Goal: Find specific page/section: Find specific page/section

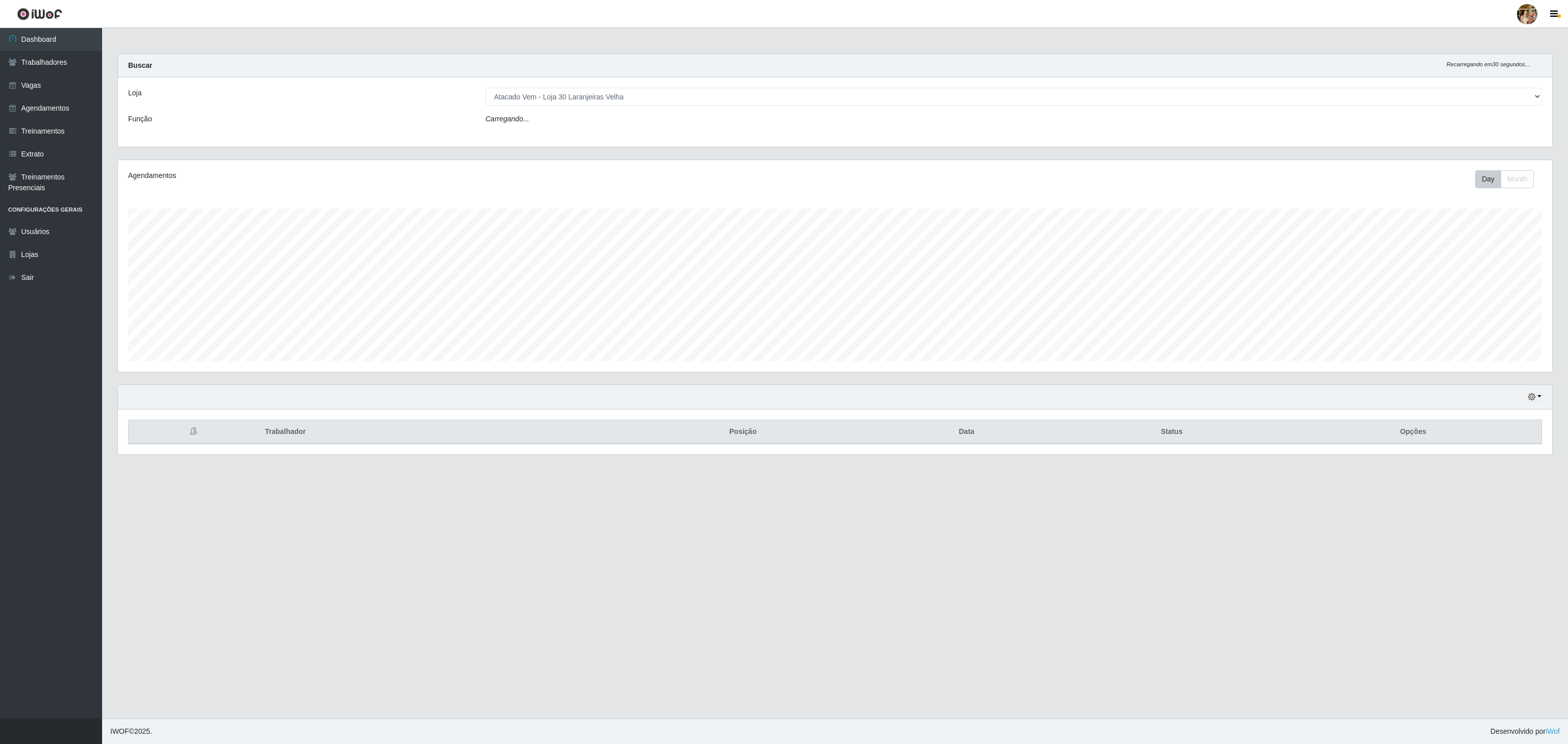
scroll to position [212, 1434]
click at [605, 102] on select "[Selecione...] Atacado Vem - [GEOGRAPHIC_DATA] 30 Laranjeiras Velha Atacado Vem…" at bounding box center [1013, 97] width 1057 height 18
click at [485, 88] on select "[Selecione...] Atacado Vem - [GEOGRAPHIC_DATA] 30 Laranjeiras Velha Atacado Vem…" at bounding box center [1013, 97] width 1057 height 18
click at [632, 101] on select "[Selecione...] Atacado Vem - [GEOGRAPHIC_DATA] 30 Laranjeiras Velha Atacado Vem…" at bounding box center [1013, 97] width 1057 height 18
click at [485, 88] on select "[Selecione...] Atacado Vem - [GEOGRAPHIC_DATA] 30 Laranjeiras Velha Atacado Vem…" at bounding box center [1013, 97] width 1057 height 18
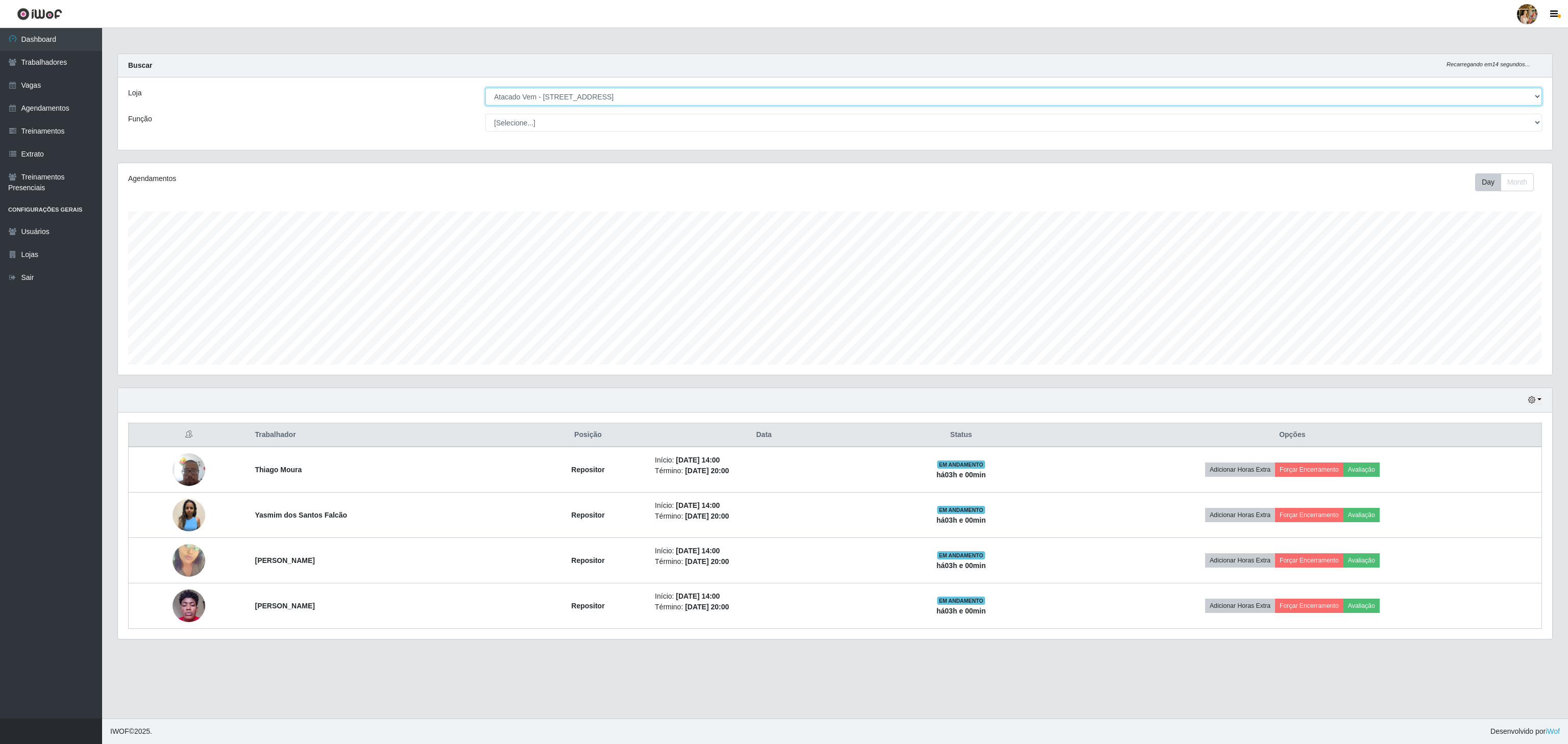
click at [629, 103] on select "[Selecione...] Atacado Vem - [GEOGRAPHIC_DATA] 30 Laranjeiras Velha Atacado Vem…" at bounding box center [1013, 97] width 1057 height 18
click at [485, 88] on select "[Selecione...] Atacado Vem - [GEOGRAPHIC_DATA] 30 Laranjeiras Velha Atacado Vem…" at bounding box center [1013, 97] width 1057 height 18
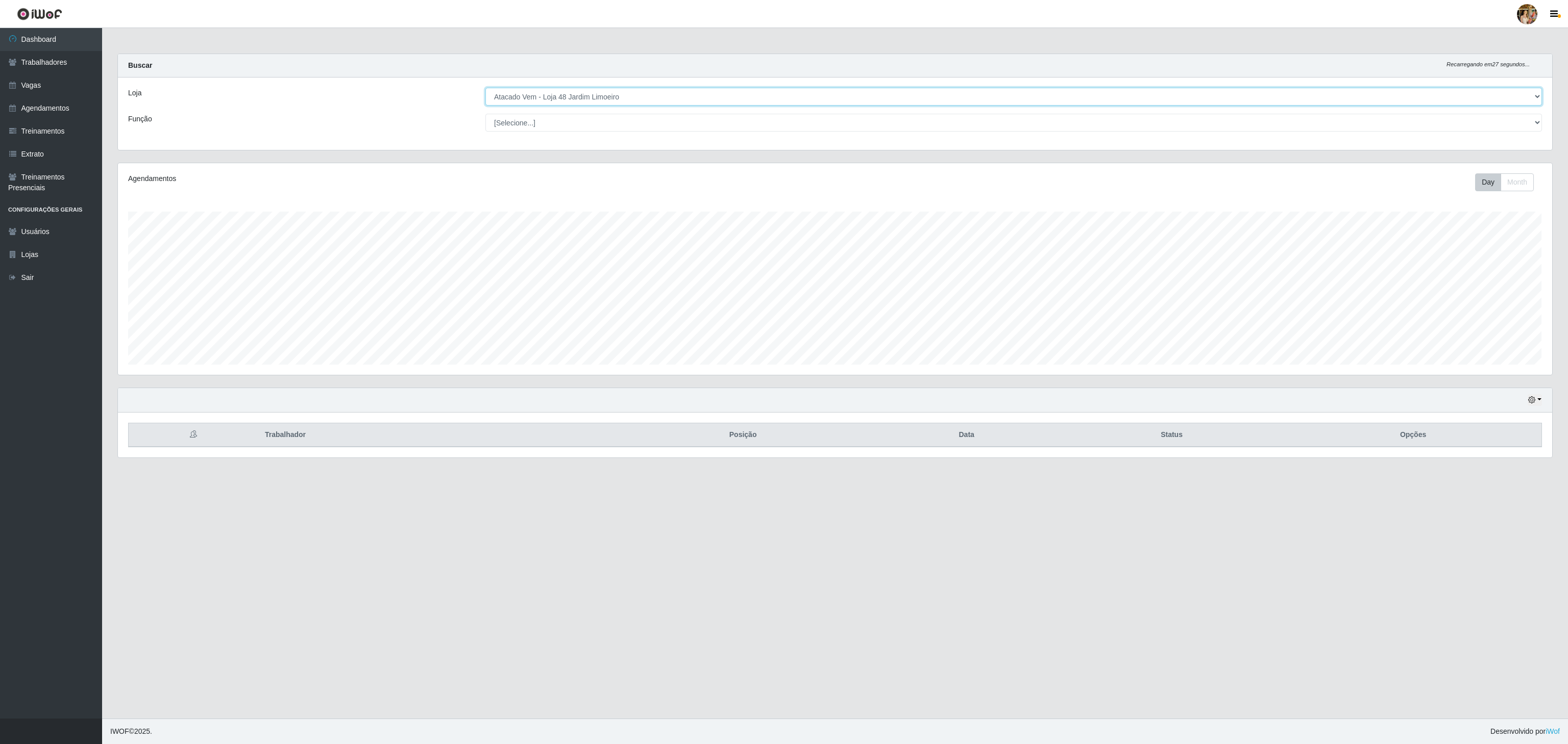
click at [541, 101] on select "[Selecione...] Atacado Vem - [GEOGRAPHIC_DATA] 30 Laranjeiras Velha Atacado Vem…" at bounding box center [1013, 97] width 1057 height 18
click at [485, 88] on select "[Selecione...] Atacado Vem - [GEOGRAPHIC_DATA] 30 Laranjeiras Velha Atacado Vem…" at bounding box center [1013, 97] width 1057 height 18
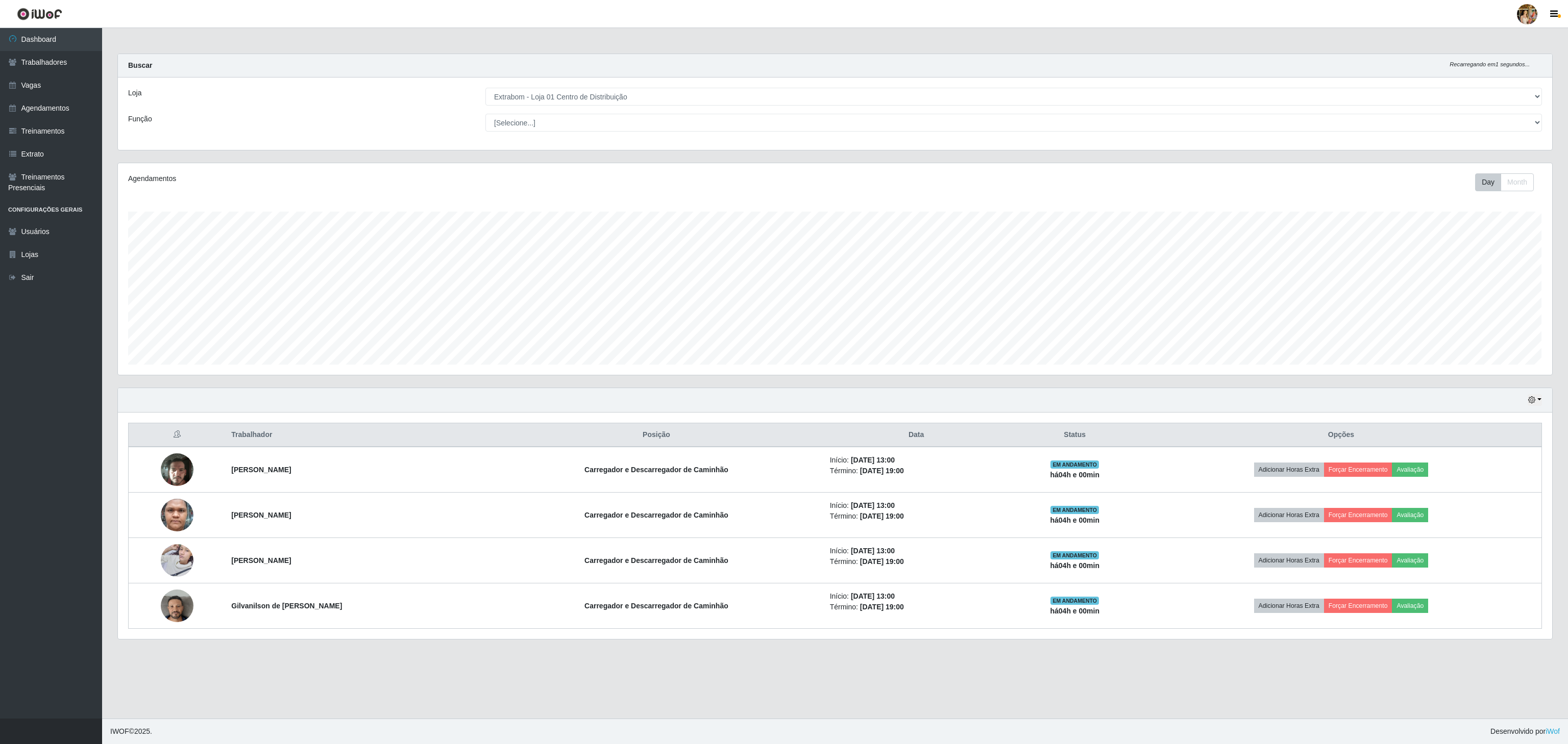
click at [716, 106] on div "Loja [Selecione...] Atacado Vem - [GEOGRAPHIC_DATA] 30 Laranjeiras Velha Atacad…" at bounding box center [835, 114] width 1434 height 72
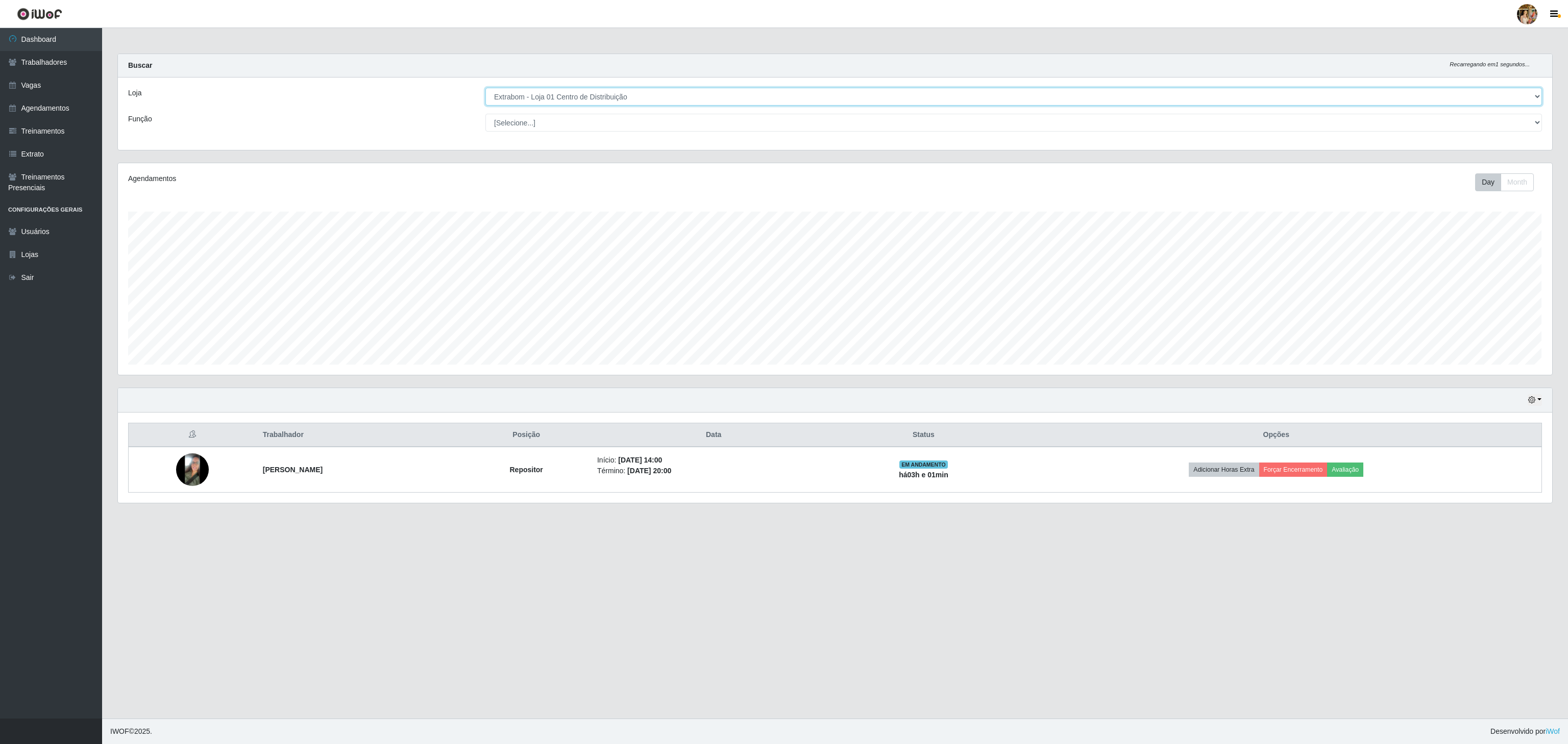
click at [710, 102] on select "[Selecione...] Atacado Vem - [GEOGRAPHIC_DATA] 30 Laranjeiras Velha Atacado Vem…" at bounding box center [1013, 97] width 1057 height 18
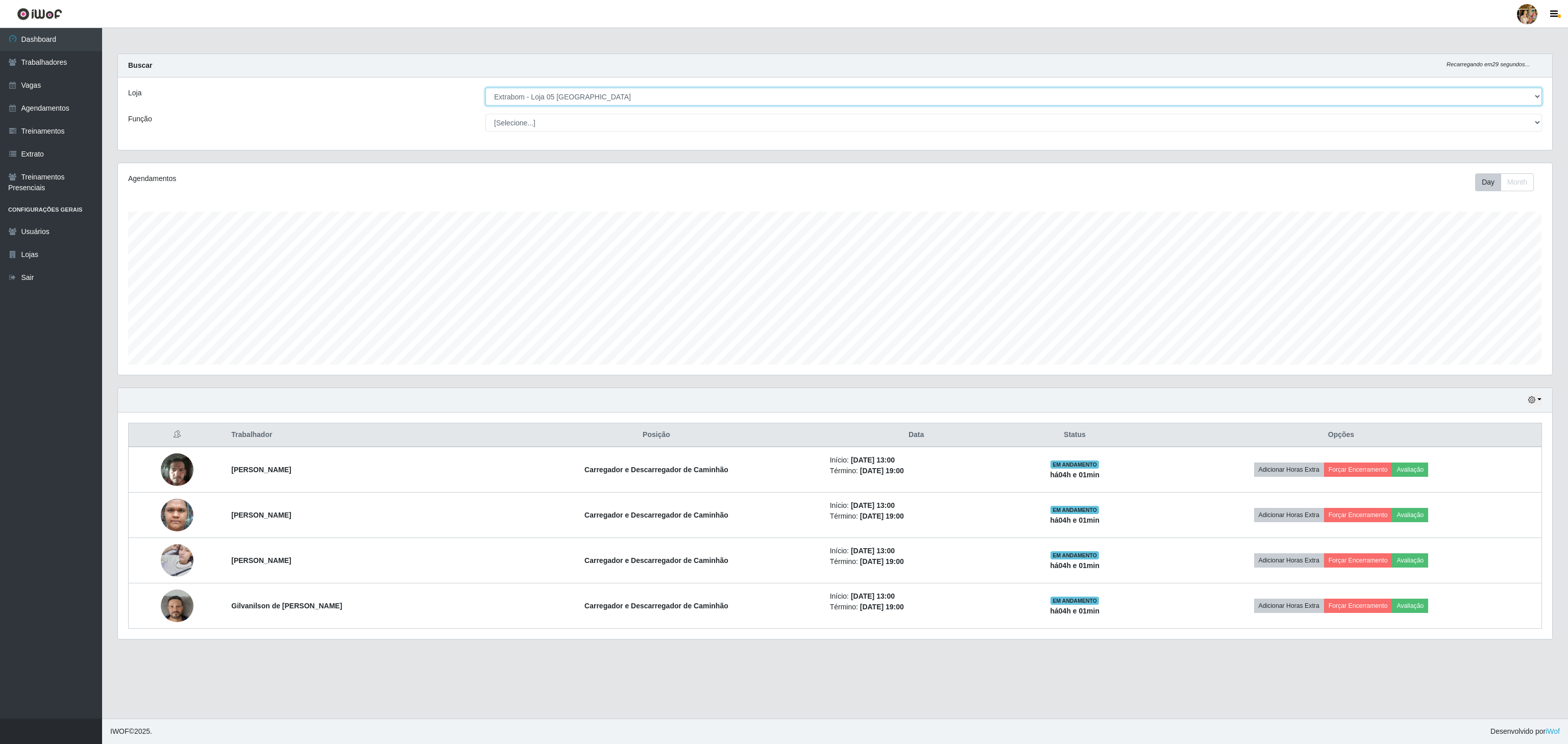
click at [485, 88] on select "[Selecione...] Atacado Vem - [GEOGRAPHIC_DATA] 30 Laranjeiras Velha Atacado Vem…" at bounding box center [1013, 97] width 1057 height 18
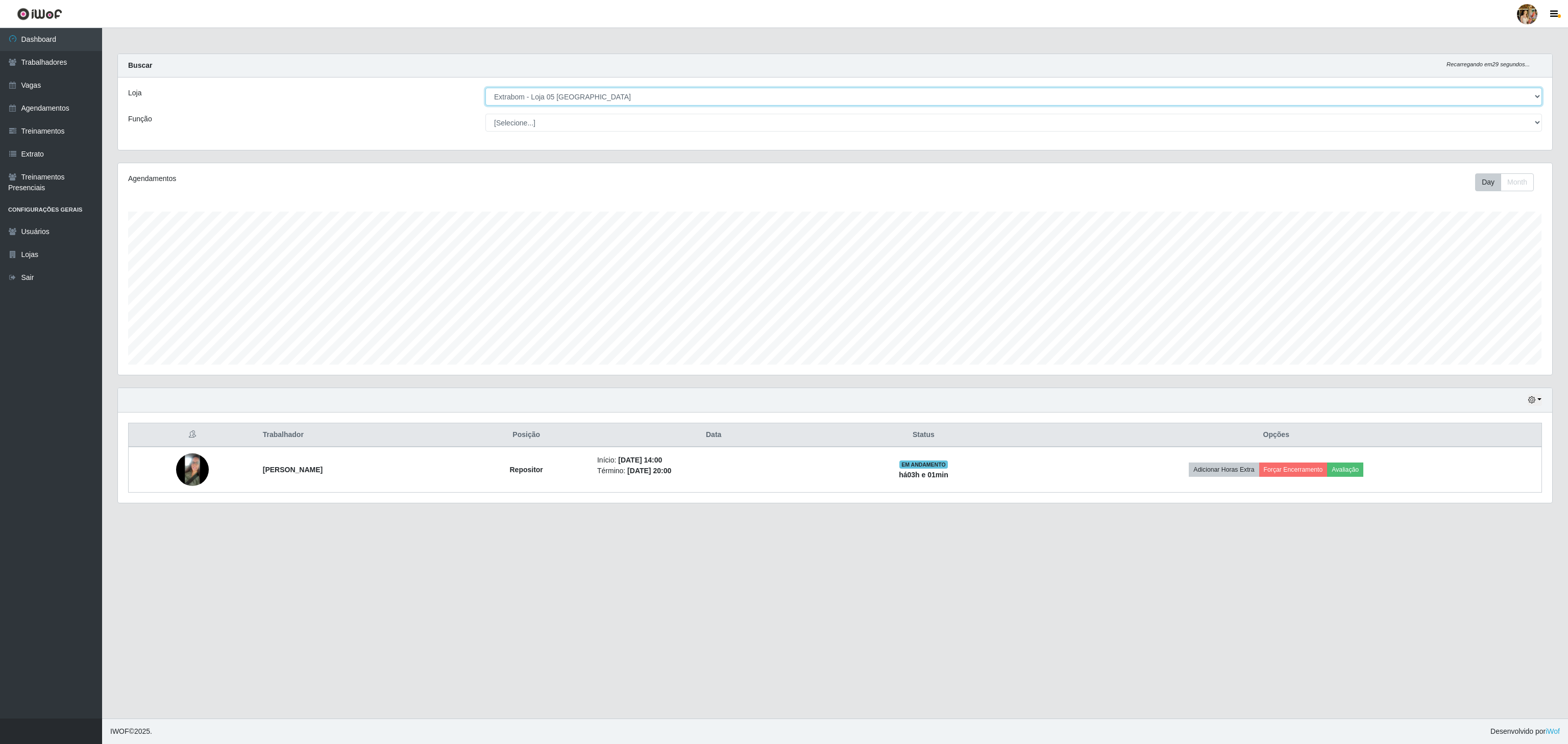
click at [585, 98] on select "[Selecione...] Atacado Vem - [GEOGRAPHIC_DATA] 30 Laranjeiras Velha Atacado Vem…" at bounding box center [1013, 97] width 1057 height 18
click at [599, 101] on select "[Selecione...] Atacado Vem - [GEOGRAPHIC_DATA] 30 Laranjeiras Velha Atacado Vem…" at bounding box center [1013, 97] width 1057 height 18
click at [485, 88] on select "[Selecione...] Atacado Vem - [GEOGRAPHIC_DATA] 30 Laranjeiras Velha Atacado Vem…" at bounding box center [1013, 97] width 1057 height 18
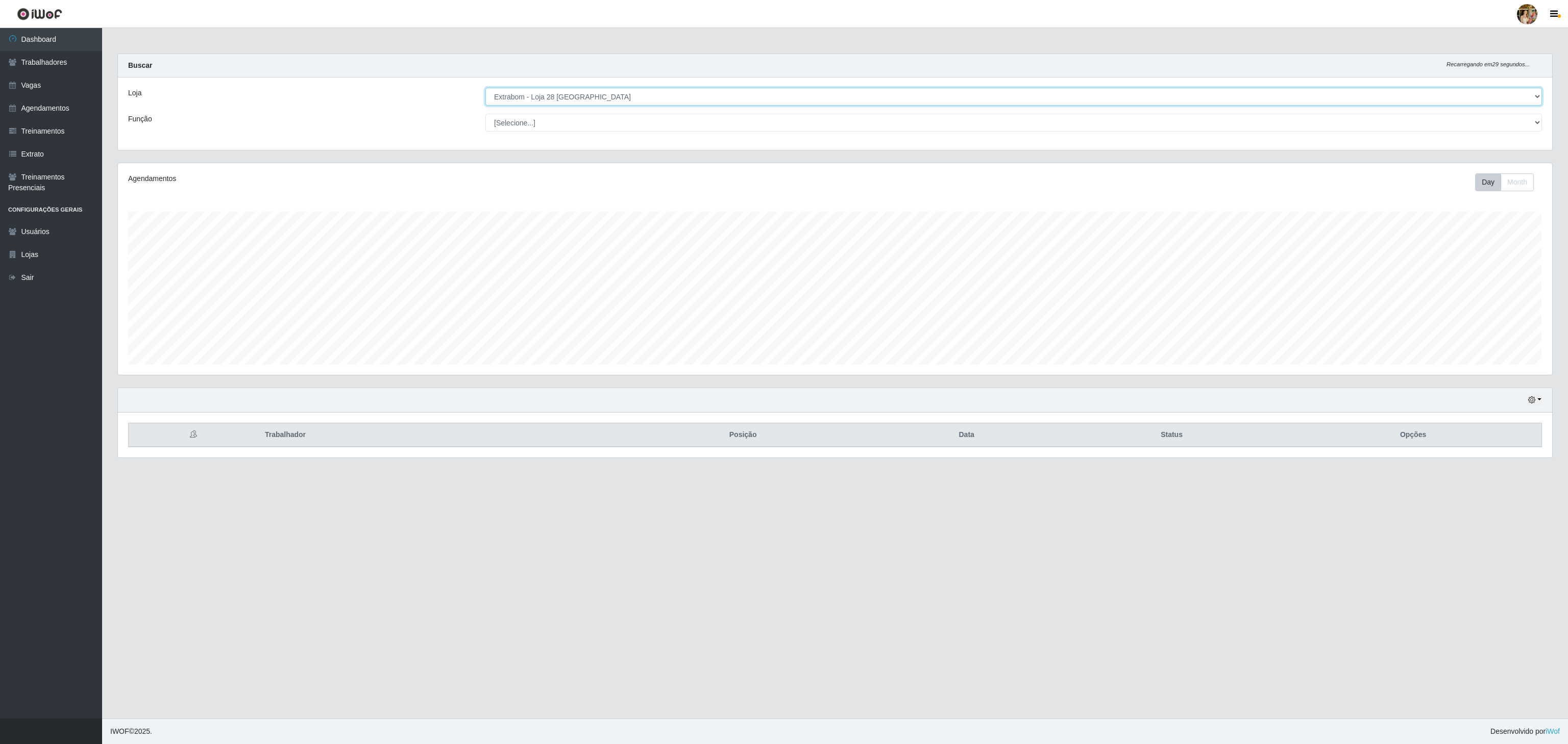
drag, startPoint x: 551, startPoint y: 94, endPoint x: 553, endPoint y: 101, distance: 7.3
click at [551, 94] on select "[Selecione...] Atacado Vem - [GEOGRAPHIC_DATA] 30 Laranjeiras Velha Atacado Vem…" at bounding box center [1013, 97] width 1057 height 18
select select "470"
click at [485, 88] on select "[Selecione...] Atacado Vem - [GEOGRAPHIC_DATA] 30 Laranjeiras Velha Atacado Vem…" at bounding box center [1013, 97] width 1057 height 18
